Goal: Navigation & Orientation: Go to known website

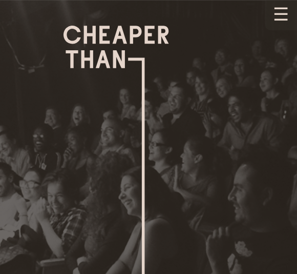
click at [207, 161] on img at bounding box center [151, 197] width 175 height 342
click at [284, 13] on button "☰" at bounding box center [282, 15] width 32 height 30
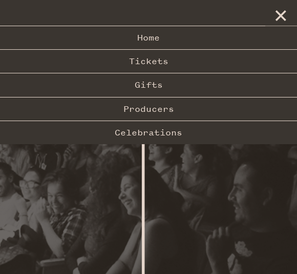
click at [235, 27] on link "Home" at bounding box center [148, 37] width 297 height 23
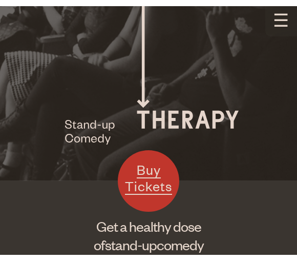
scroll to position [217, 0]
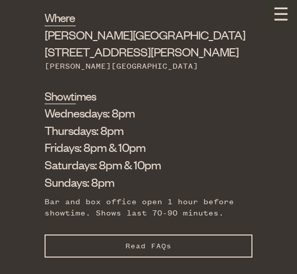
scroll to position [570, 0]
